Goal: Information Seeking & Learning: Learn about a topic

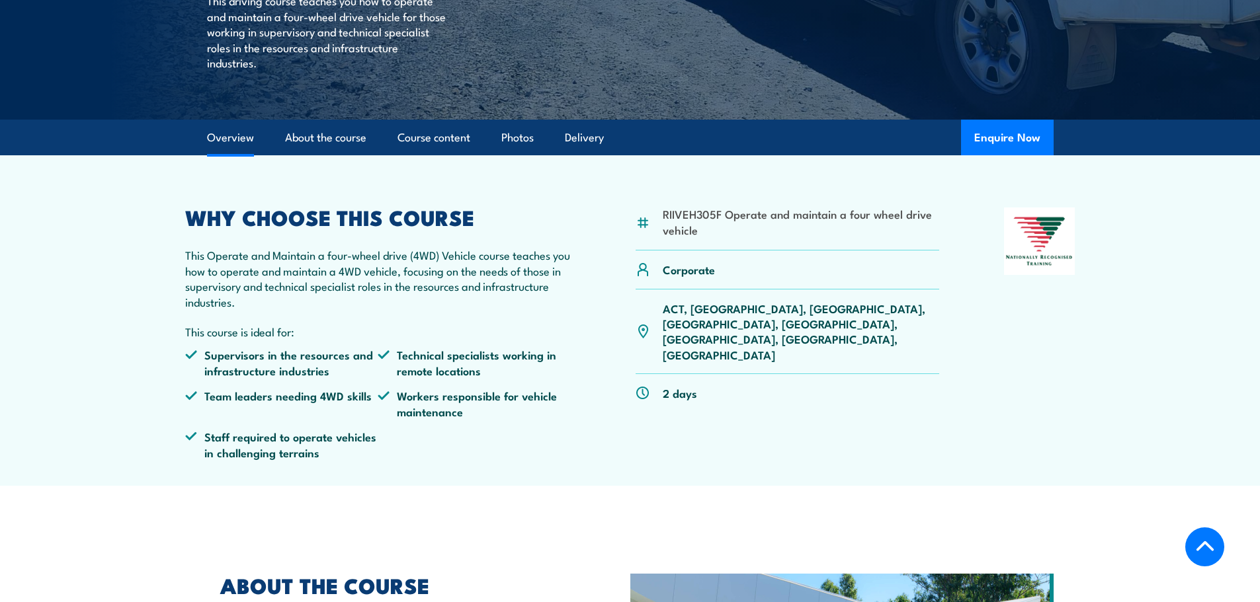
scroll to position [331, 0]
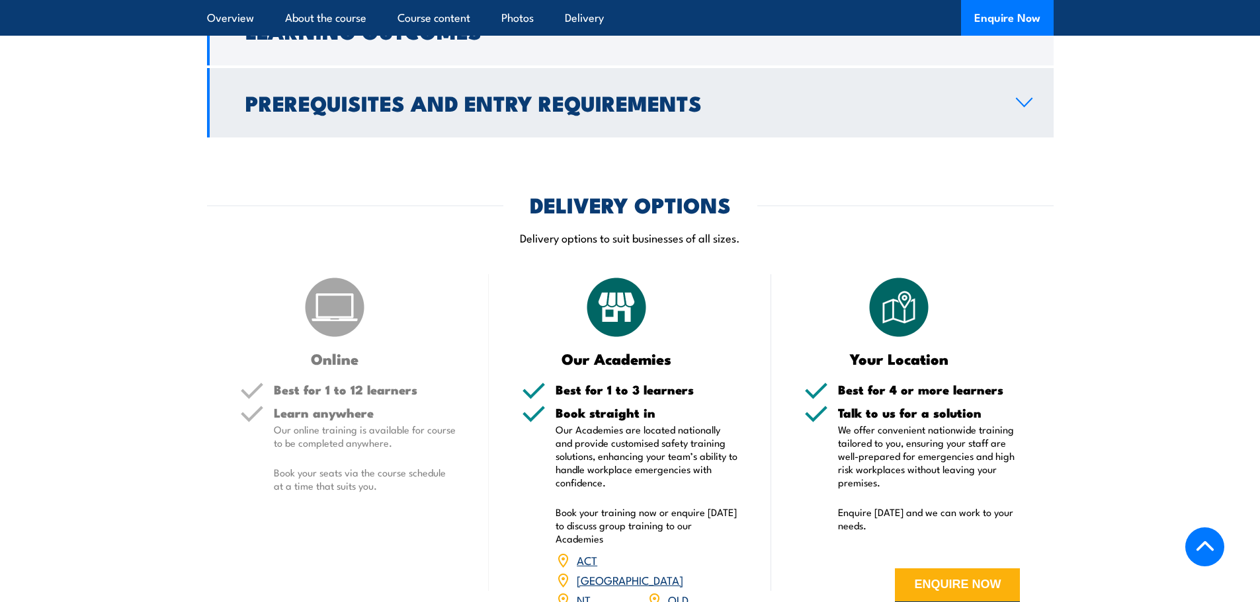
click at [382, 93] on h2 "Prerequisites and Entry Requirements" at bounding box center [619, 102] width 749 height 19
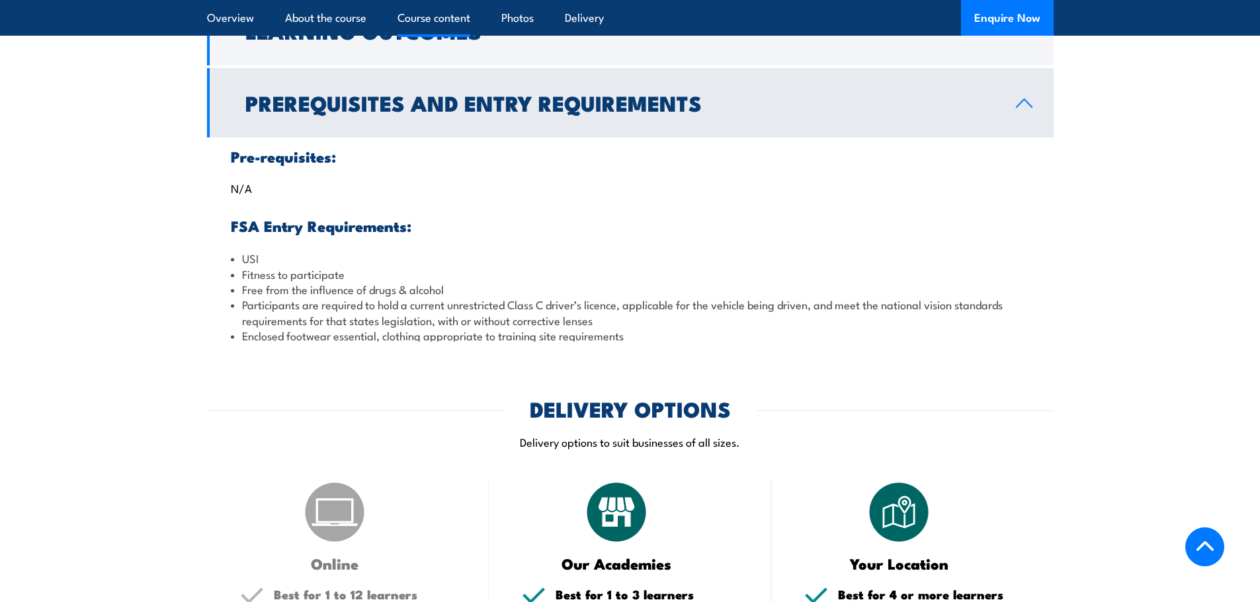
scroll to position [1291, 0]
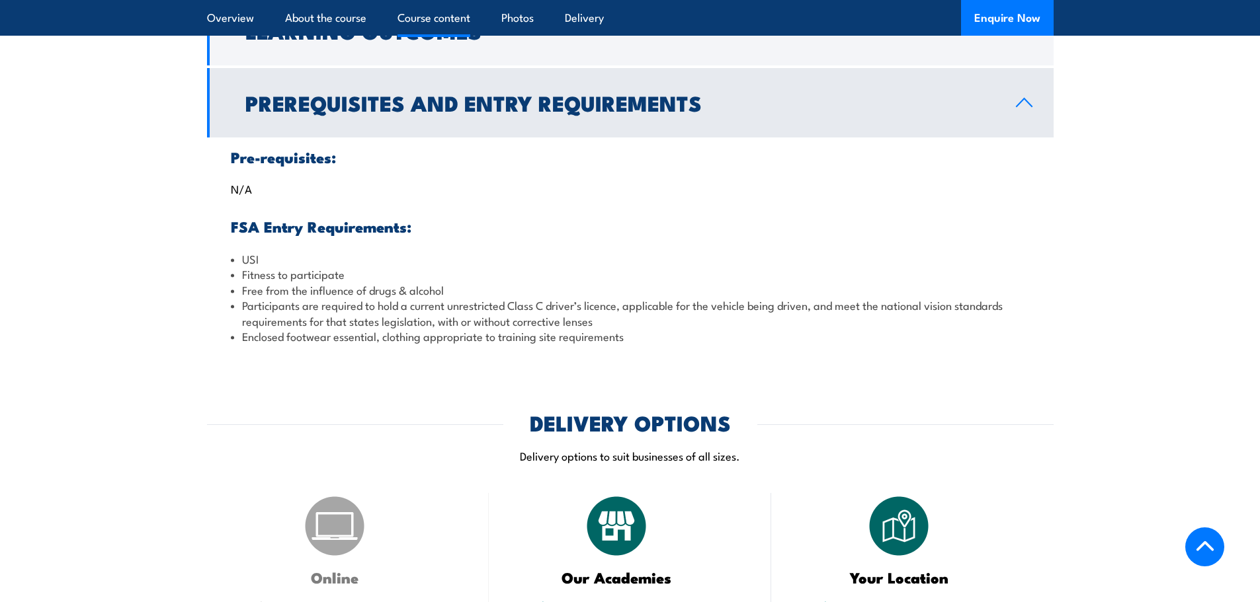
click at [382, 93] on h2 "Prerequisites and Entry Requirements" at bounding box center [619, 102] width 749 height 19
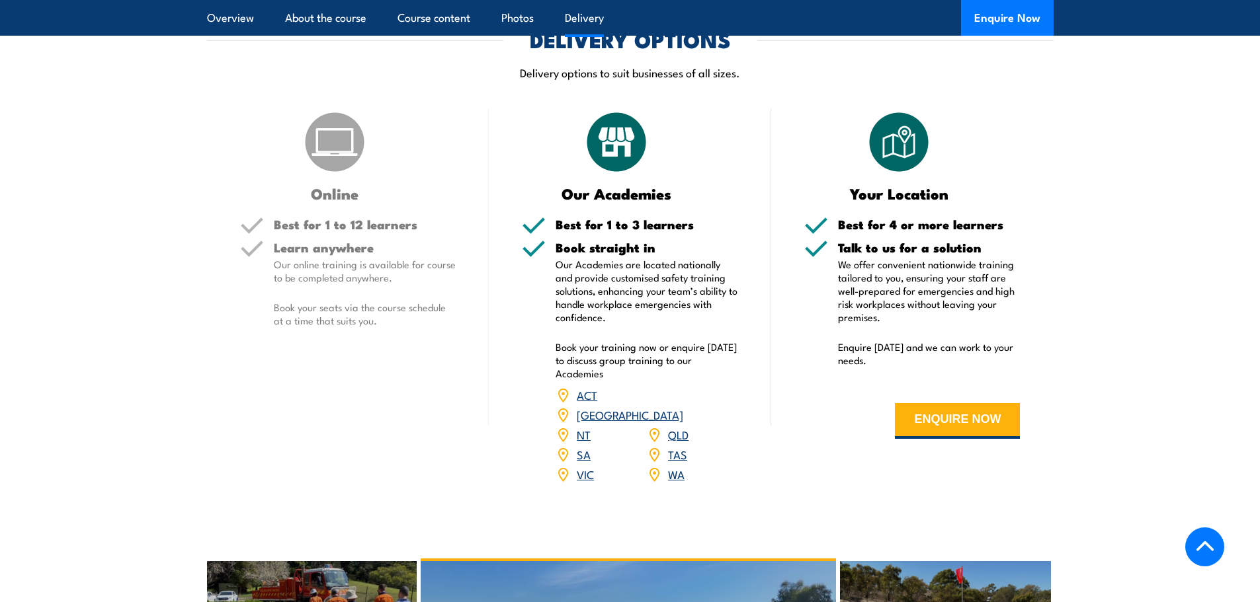
scroll to position [1490, 0]
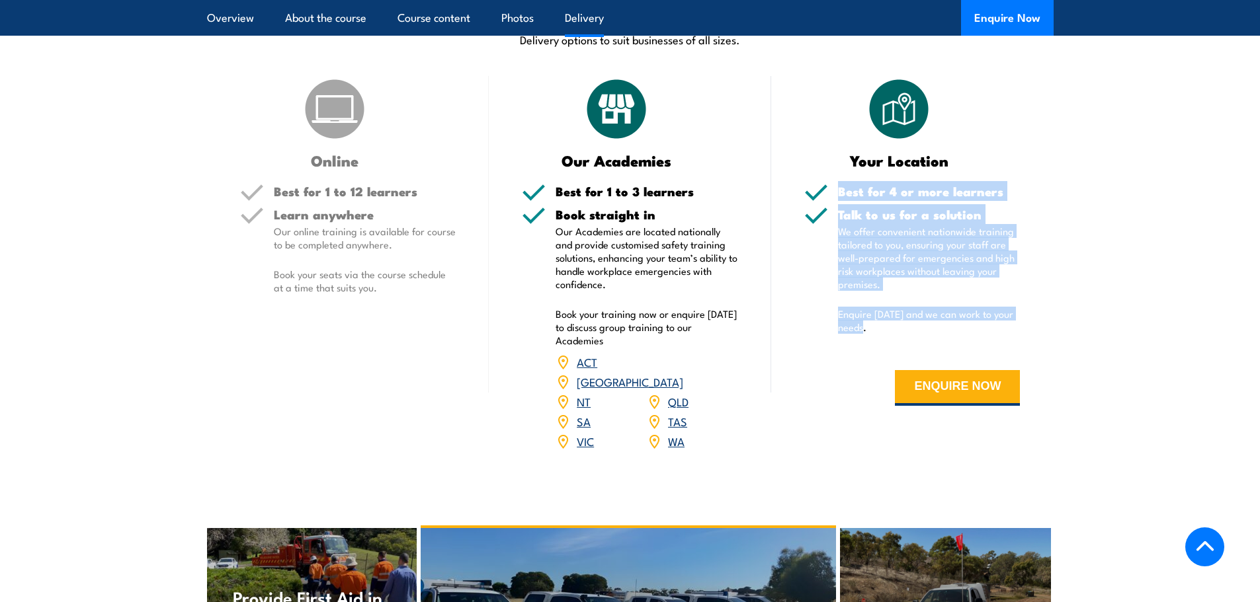
drag, startPoint x: 870, startPoint y: 188, endPoint x: 869, endPoint y: 331, distance: 142.2
click at [869, 331] on div "Best for 4 or more learners Talk to us for a solution We offer convenient natio…" at bounding box center [912, 305] width 216 height 241
click at [869, 331] on p "Enquire [DATE] and we can work to your needs." at bounding box center [929, 320] width 183 height 26
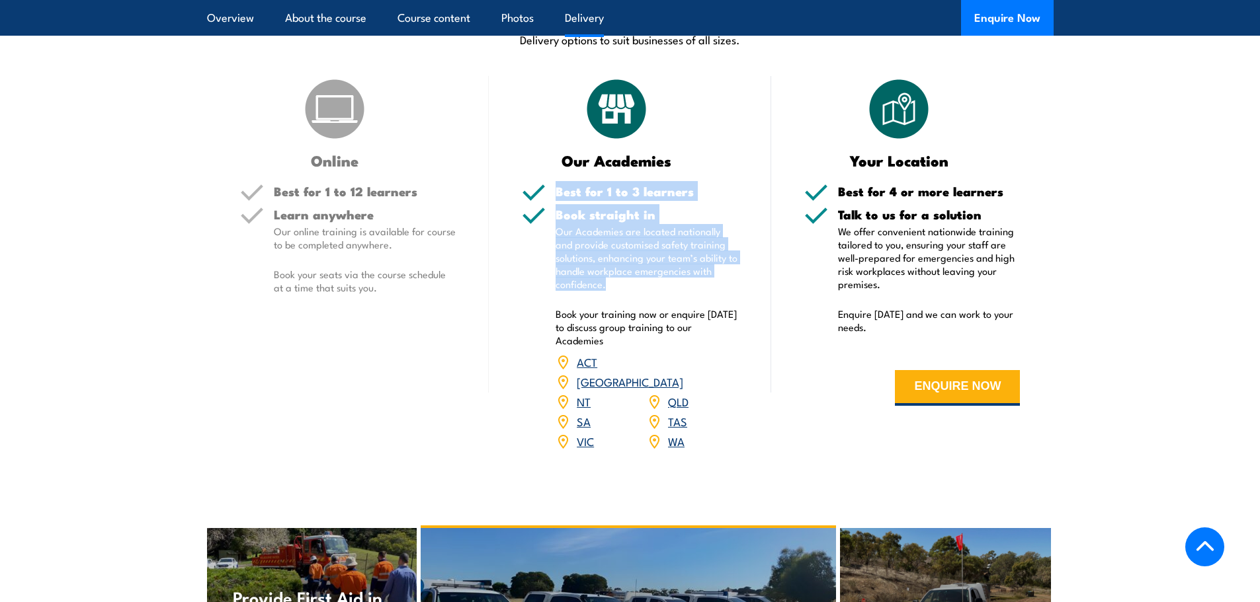
drag, startPoint x: 550, startPoint y: 191, endPoint x: 626, endPoint y: 289, distance: 123.9
click at [626, 289] on div "Best for 1 to 3 learners Book straight in Our Academies are located nationally …" at bounding box center [630, 326] width 216 height 283
click at [626, 289] on p "Our Academies are located nationally and provide customised safety training sol…" at bounding box center [646, 258] width 183 height 66
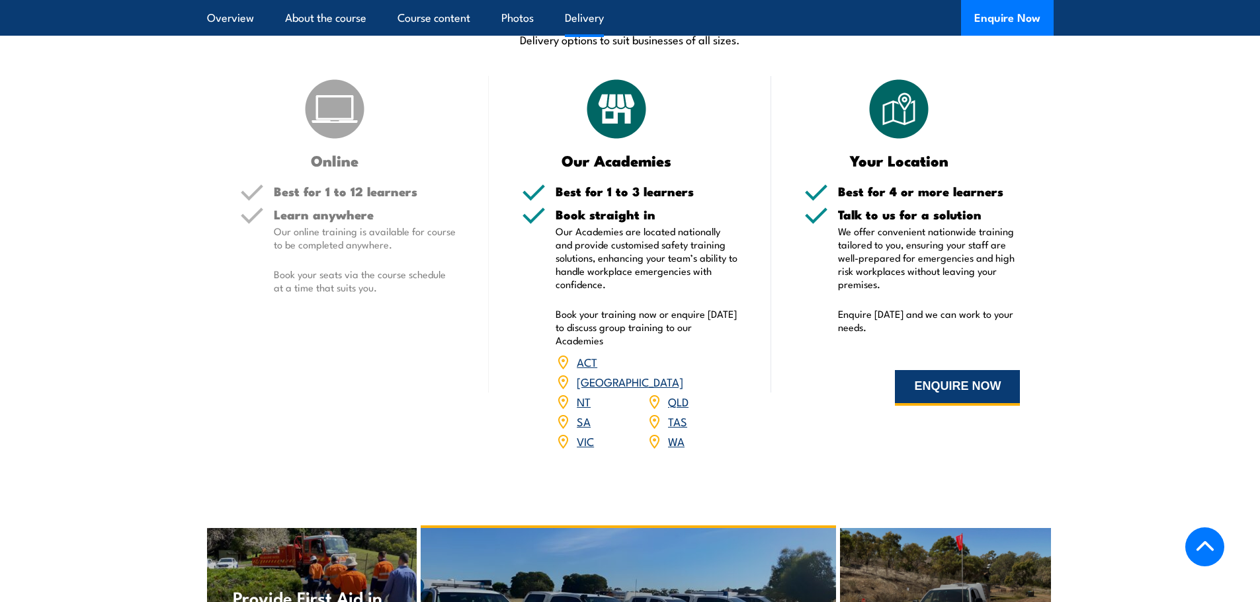
click at [975, 392] on button "ENQUIRE NOW" at bounding box center [957, 388] width 125 height 36
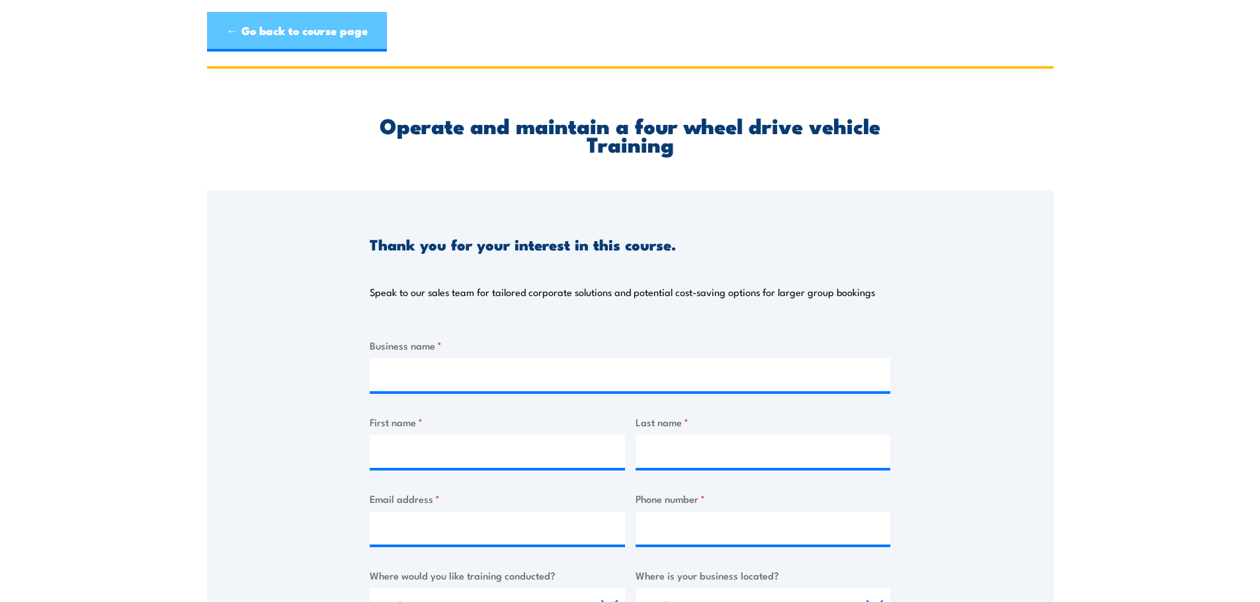
click at [290, 28] on link "← Go back to course page" at bounding box center [297, 32] width 180 height 40
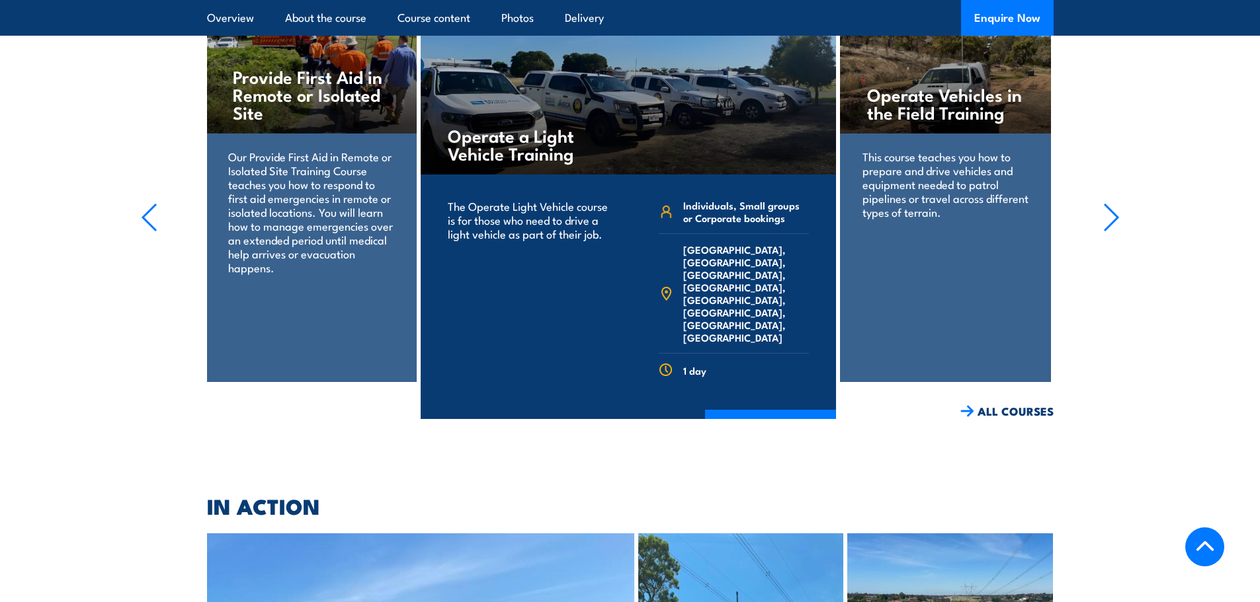
scroll to position [2108, 0]
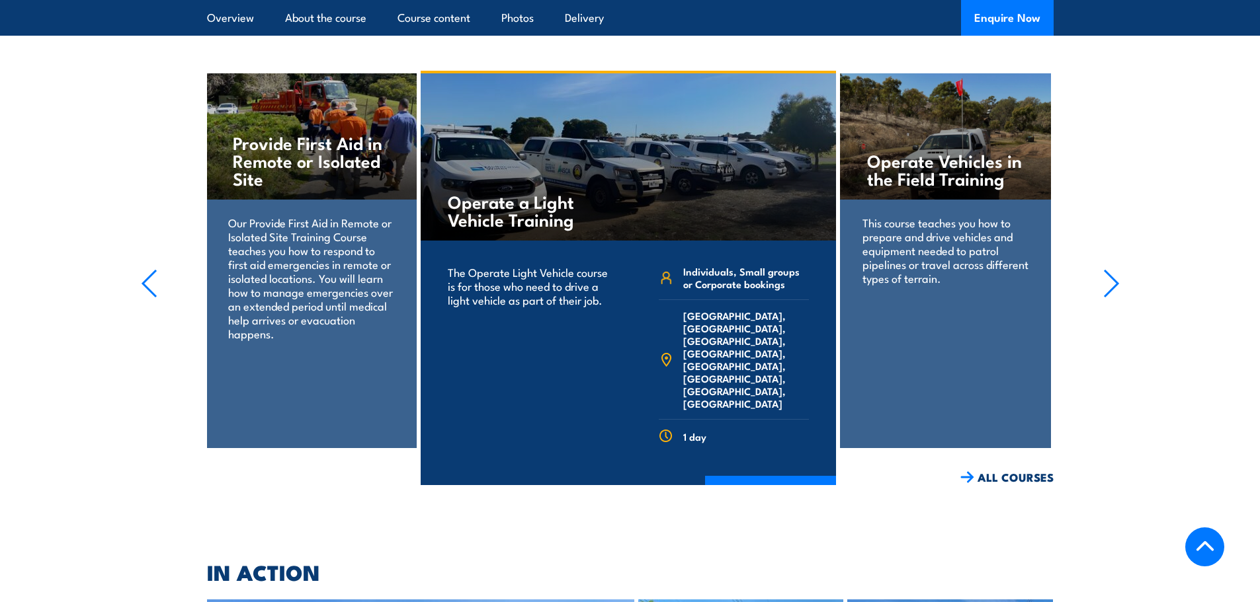
click at [1116, 269] on icon "button" at bounding box center [1111, 283] width 17 height 29
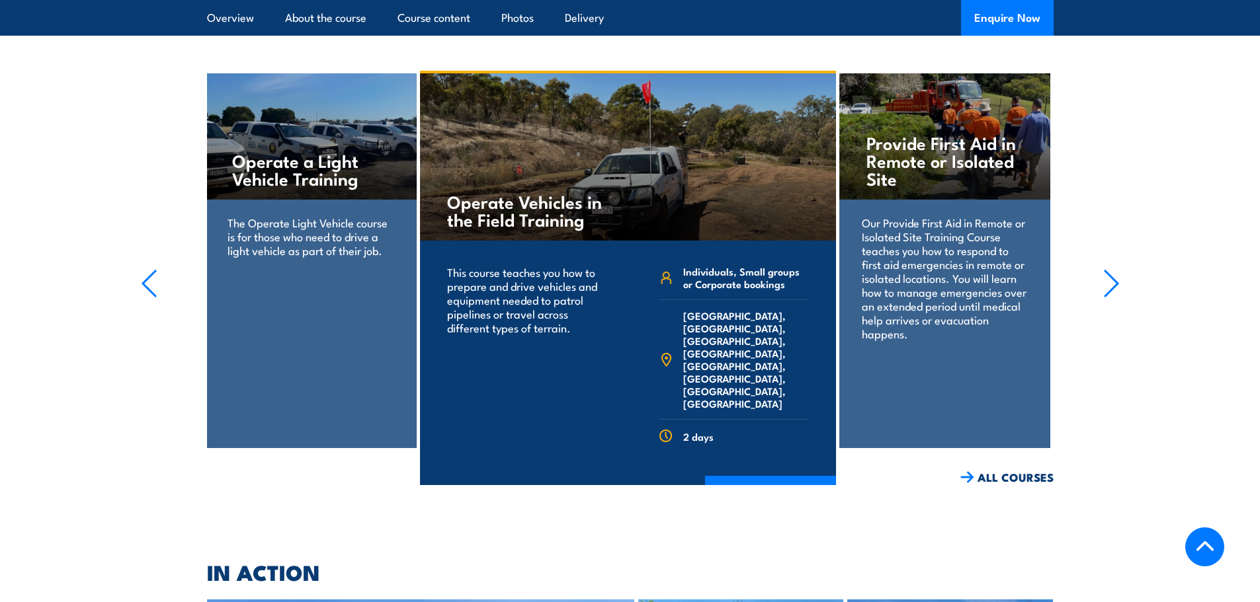
click at [1116, 269] on icon "button" at bounding box center [1111, 283] width 17 height 29
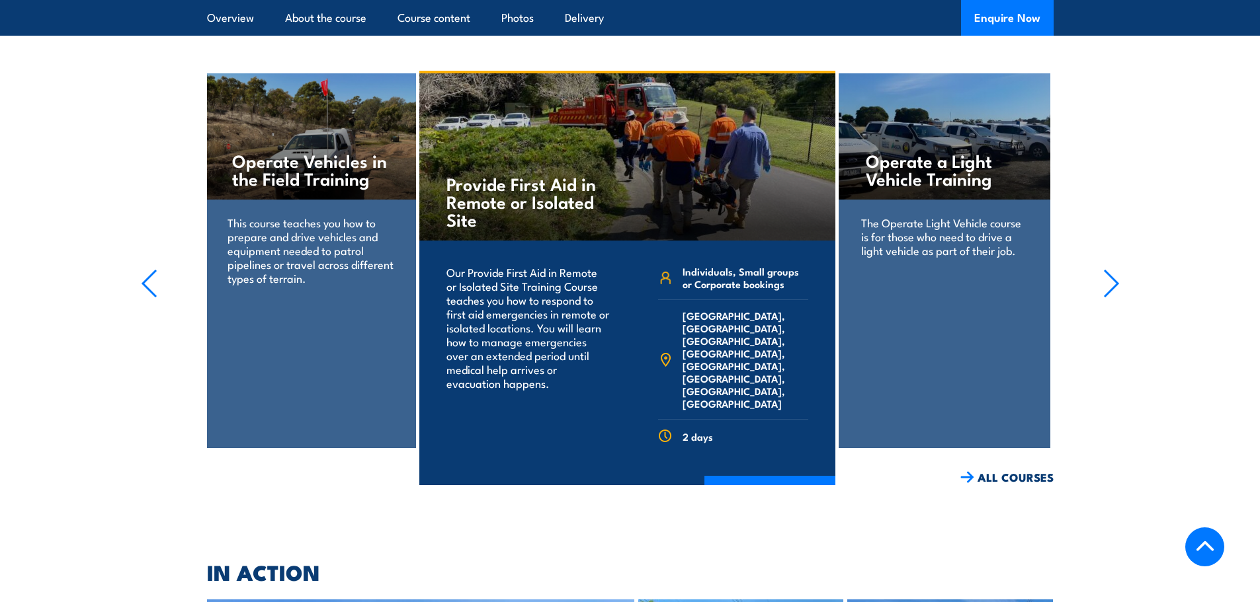
click at [1116, 269] on icon "button" at bounding box center [1111, 283] width 17 height 29
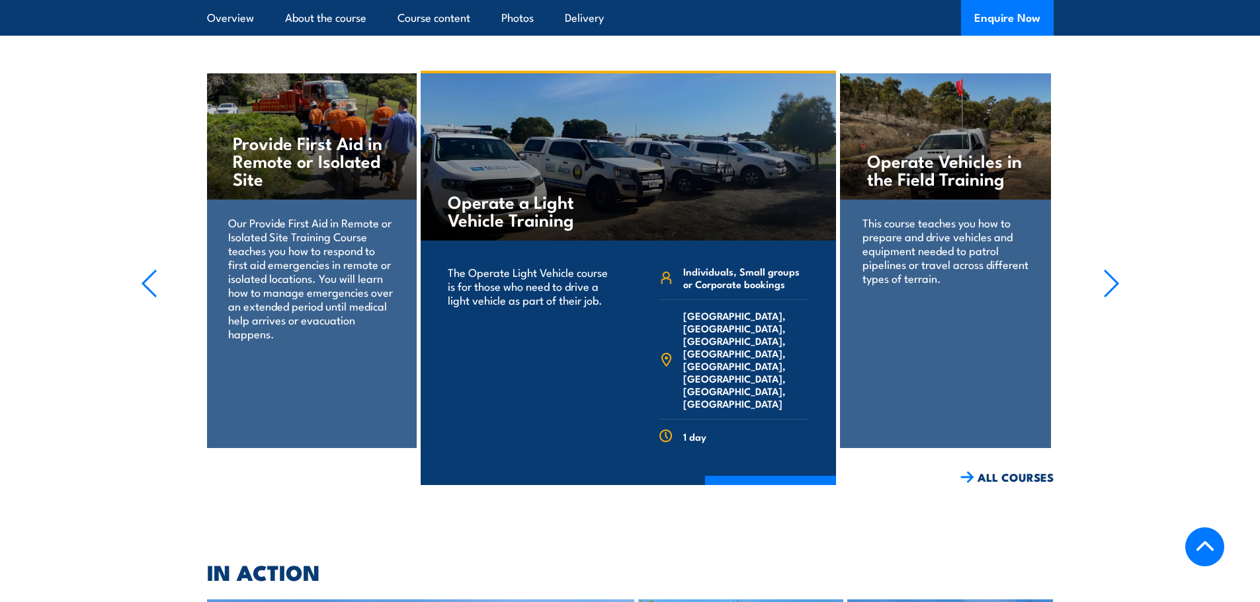
click at [1116, 269] on icon "button" at bounding box center [1111, 283] width 17 height 29
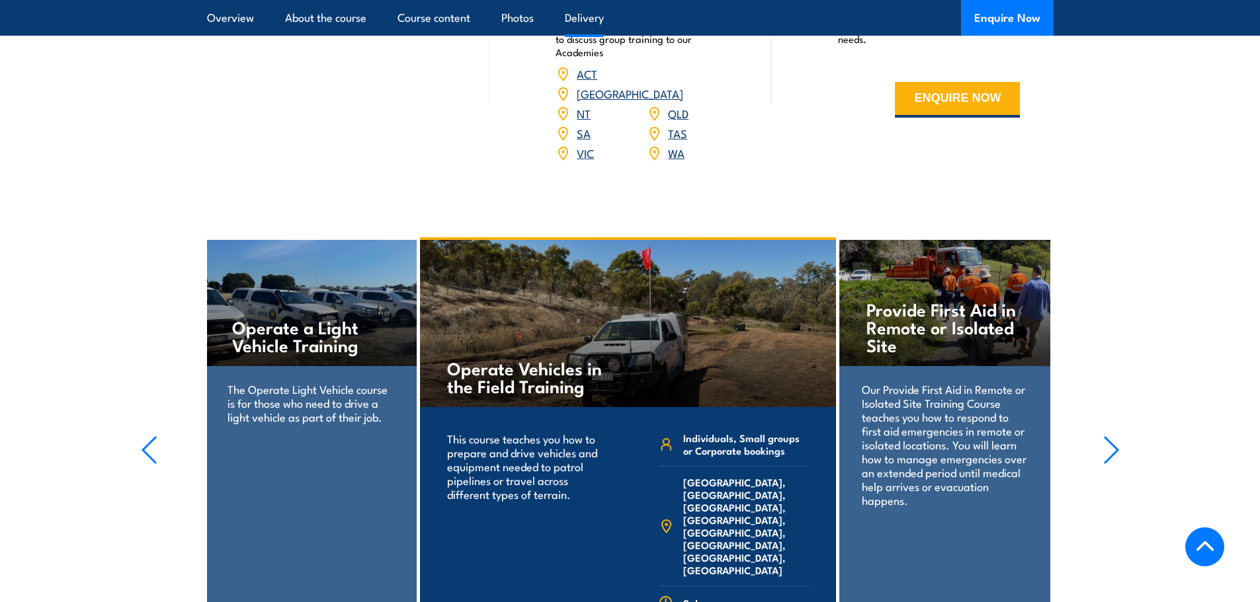
scroll to position [1910, 0]
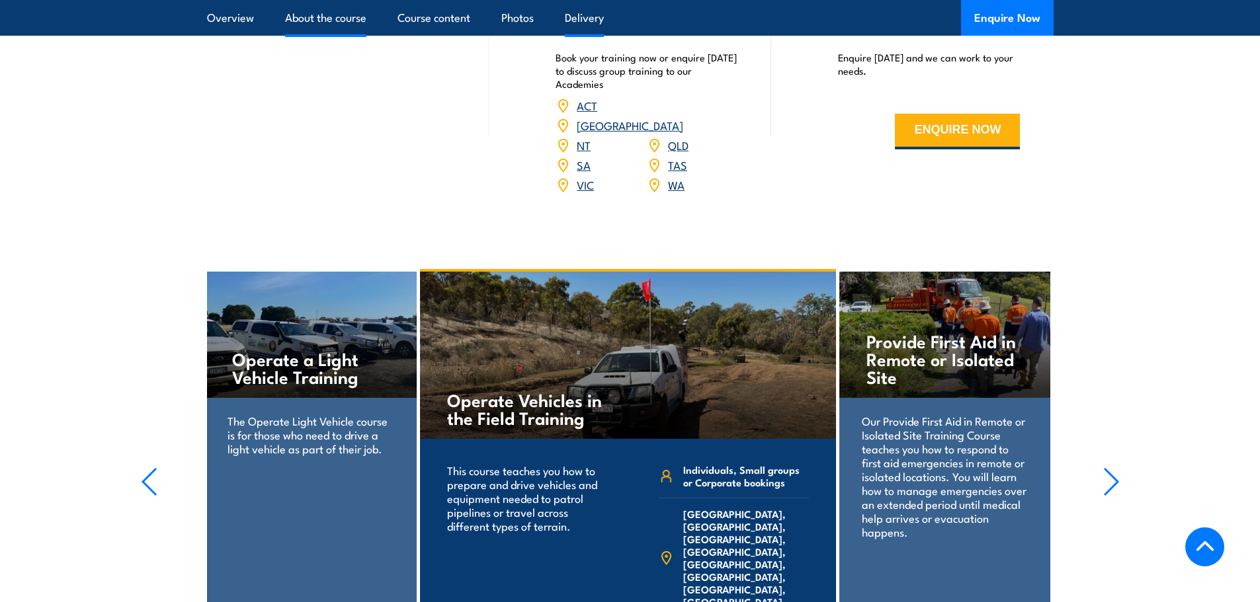
click at [321, 15] on link "About the course" at bounding box center [325, 17] width 81 height 35
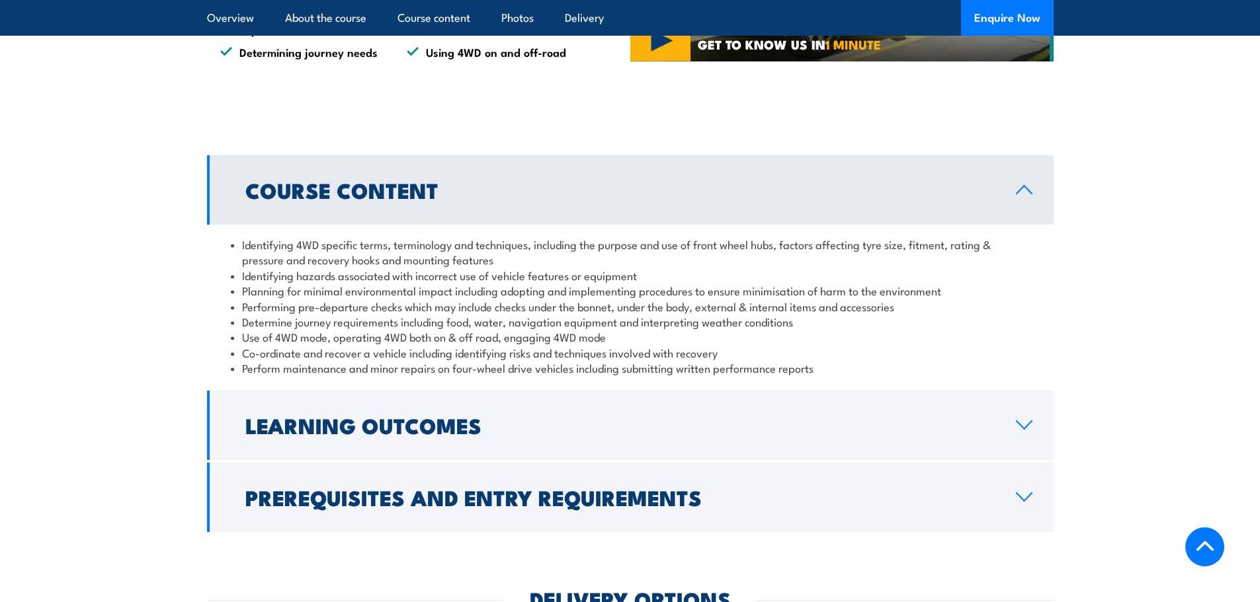
scroll to position [1111, 0]
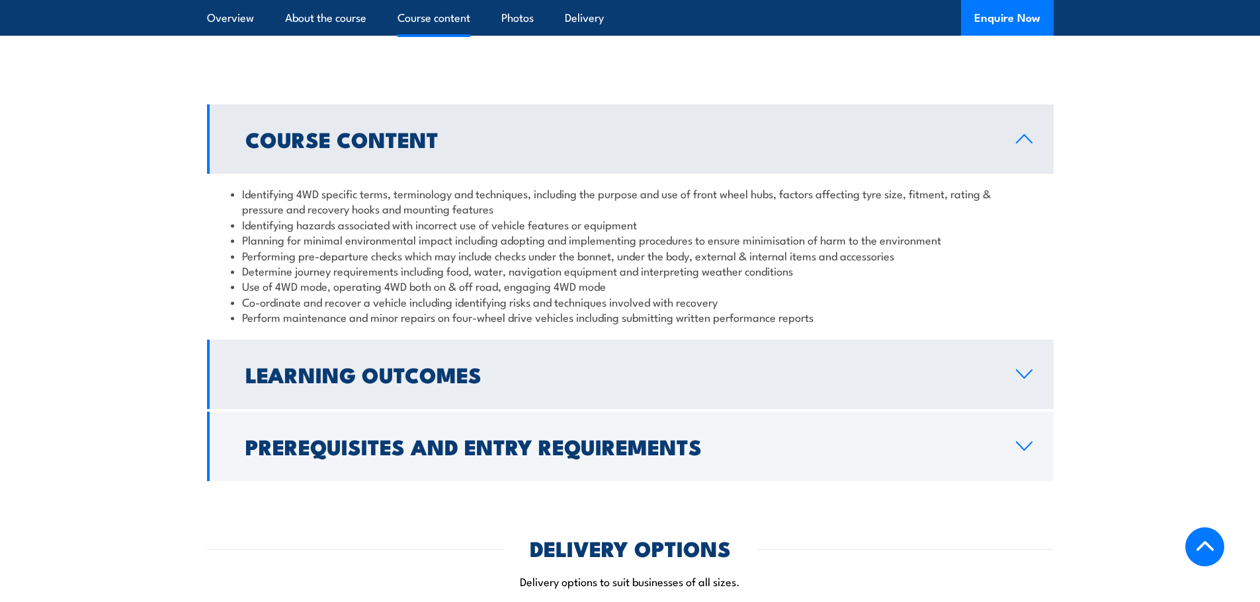
click at [399, 377] on h2 "Learning Outcomes" at bounding box center [619, 374] width 749 height 19
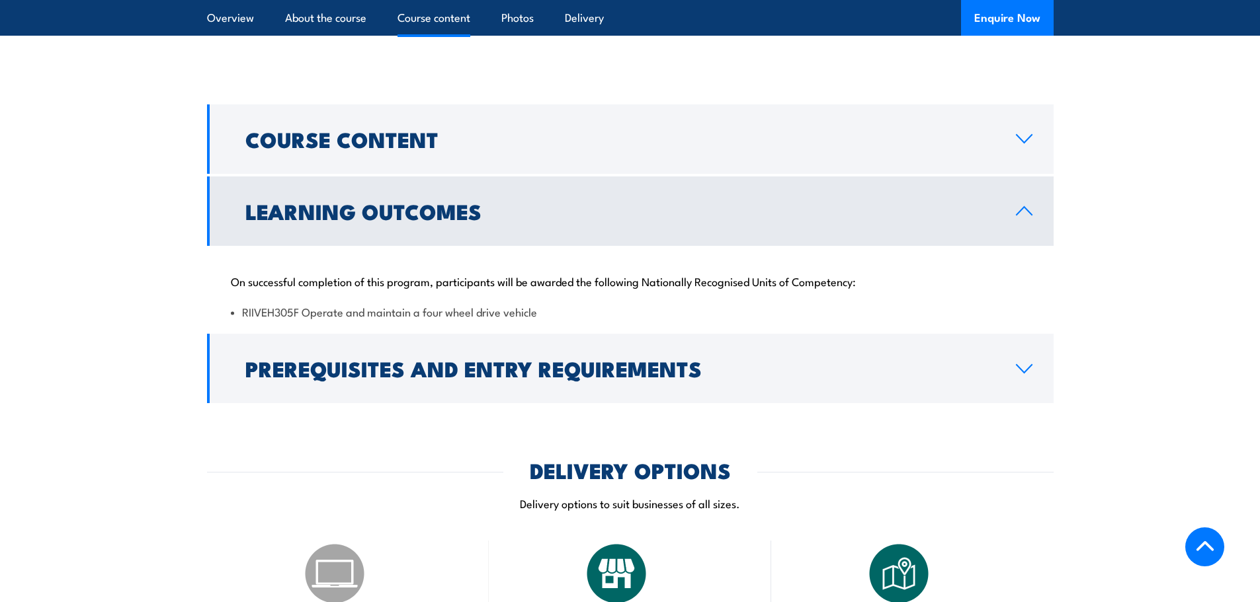
click at [384, 202] on h2 "Learning Outcomes" at bounding box center [619, 211] width 749 height 19
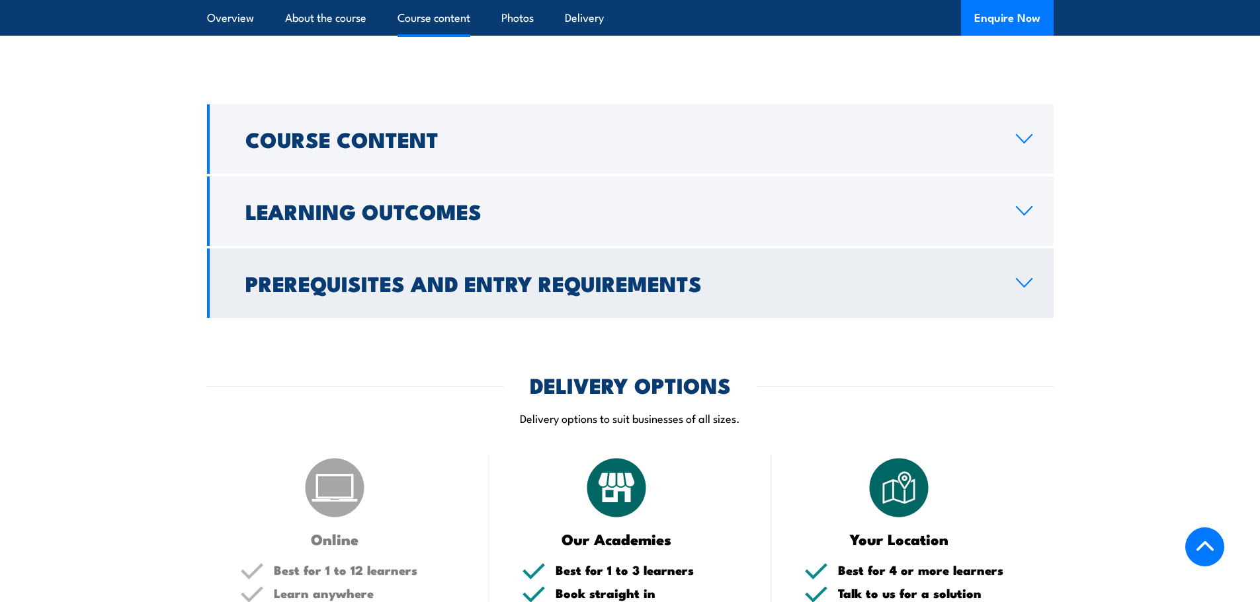
click at [426, 286] on h2 "Prerequisites and Entry Requirements" at bounding box center [619, 283] width 749 height 19
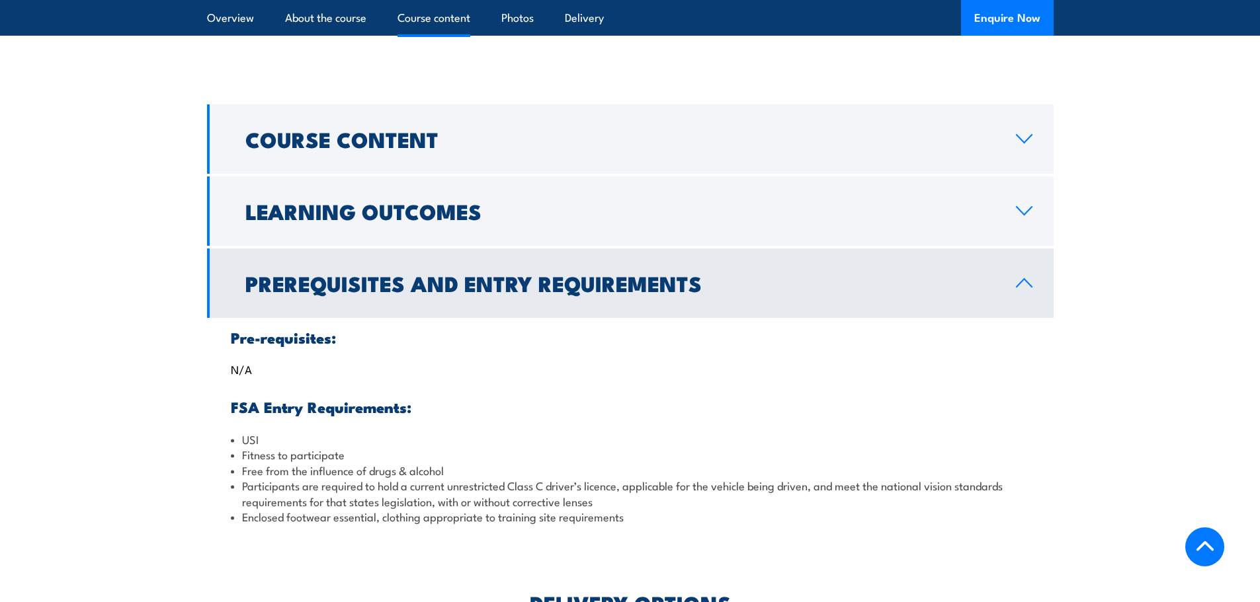
click at [430, 280] on h2 "Prerequisites and Entry Requirements" at bounding box center [619, 283] width 749 height 19
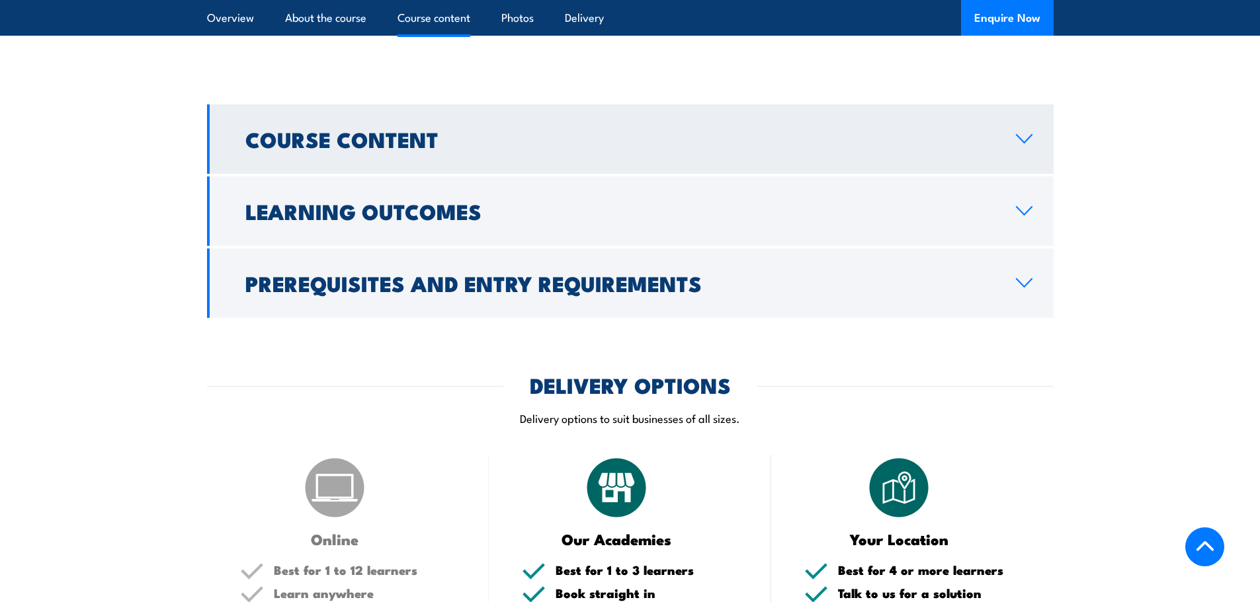
click at [345, 132] on h2 "Course Content" at bounding box center [619, 139] width 749 height 19
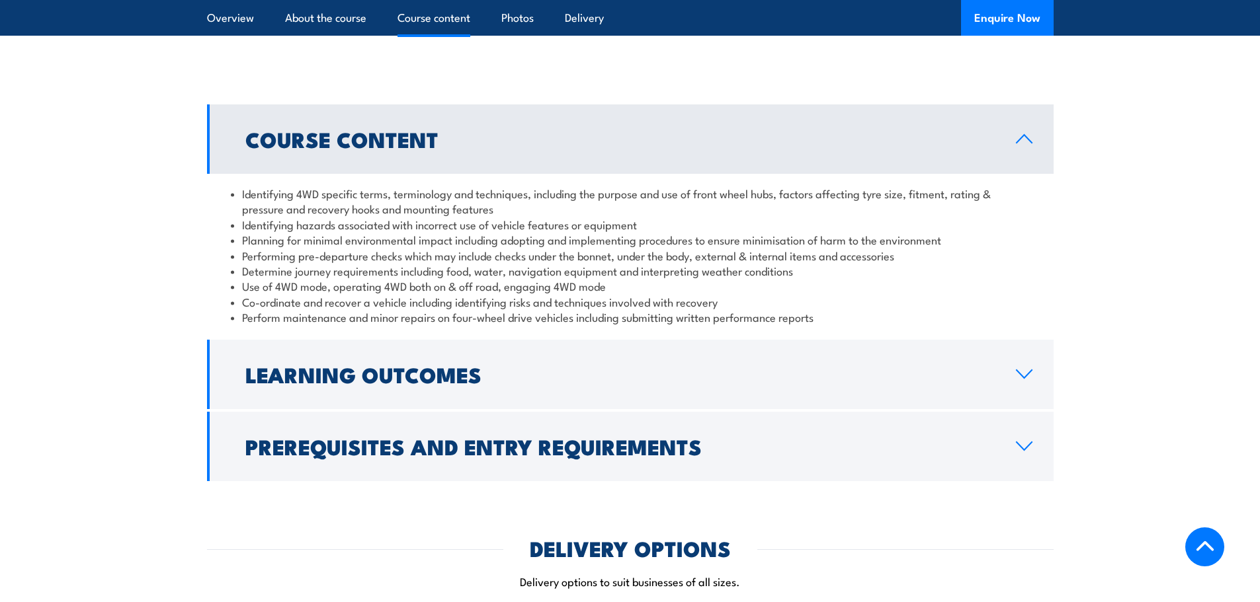
click at [345, 132] on h2 "Course Content" at bounding box center [619, 139] width 749 height 19
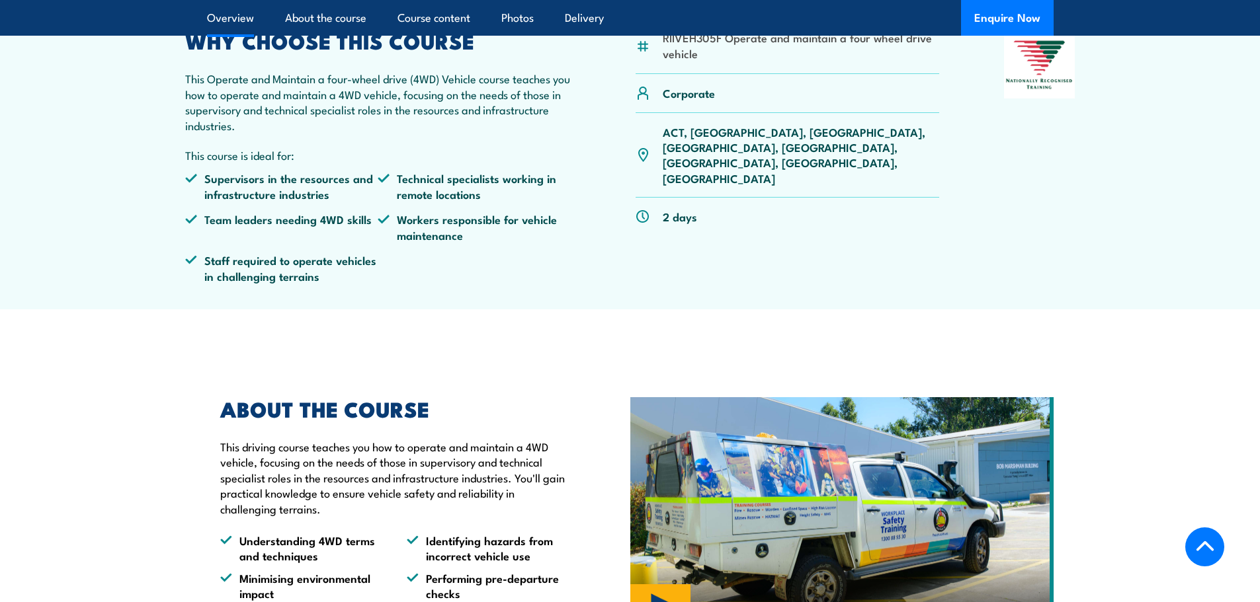
scroll to position [0, 0]
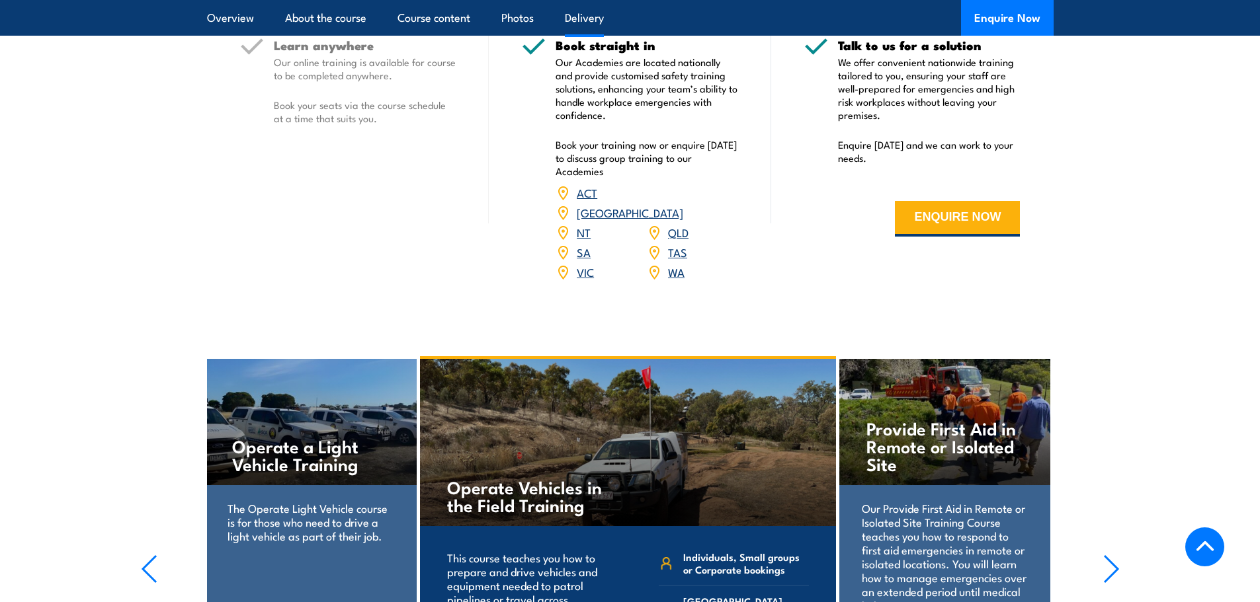
scroll to position [1818, 0]
